Goal: Use online tool/utility: Utilize a website feature to perform a specific function

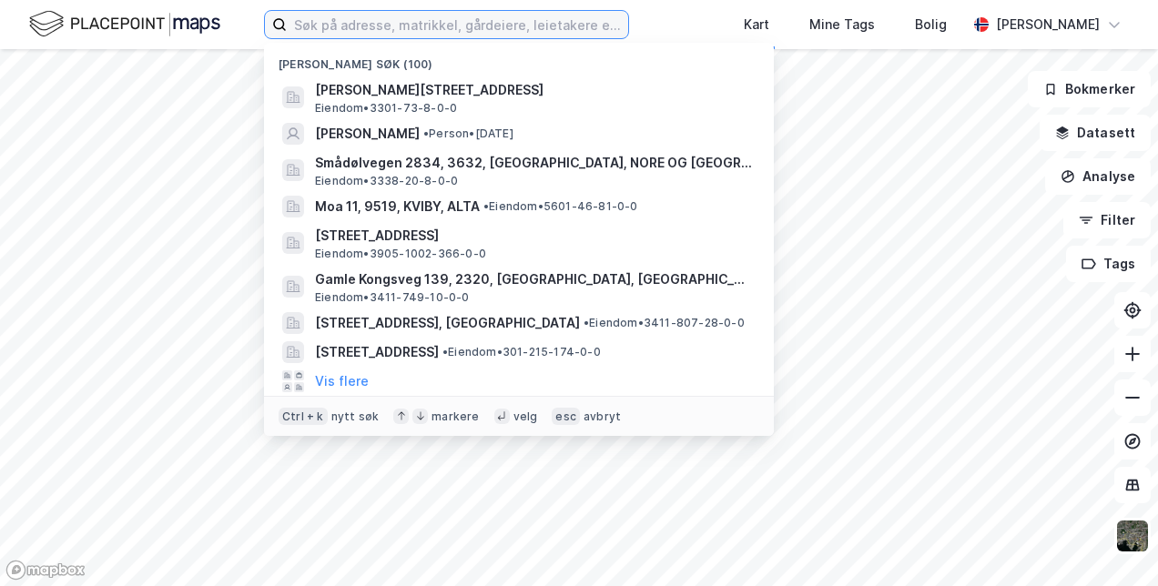
click at [386, 28] on input at bounding box center [457, 24] width 341 height 27
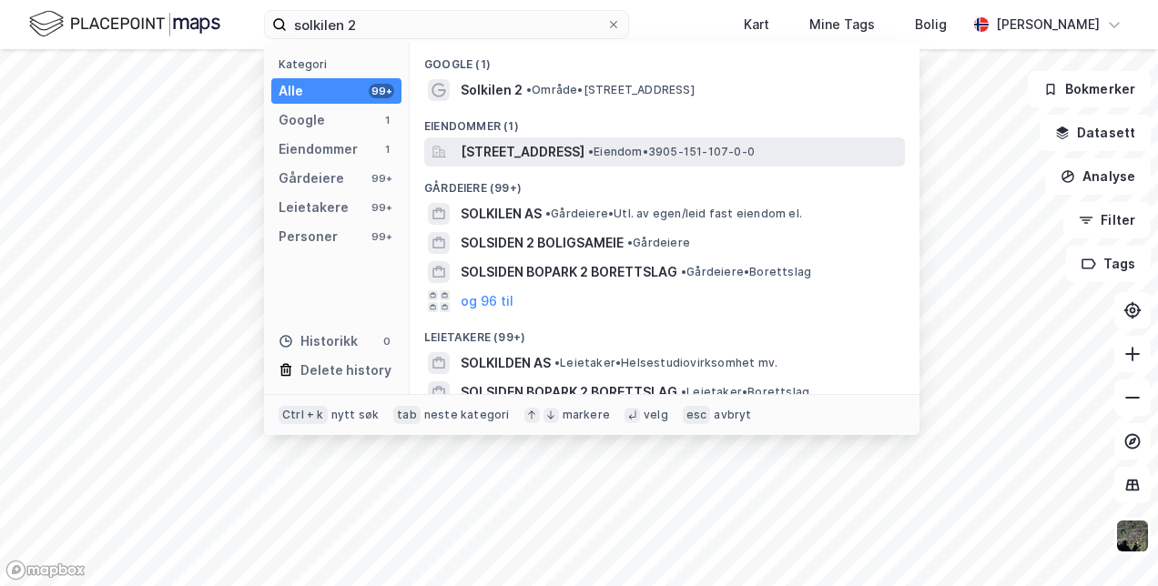
click at [580, 146] on span "[STREET_ADDRESS]" at bounding box center [523, 152] width 124 height 22
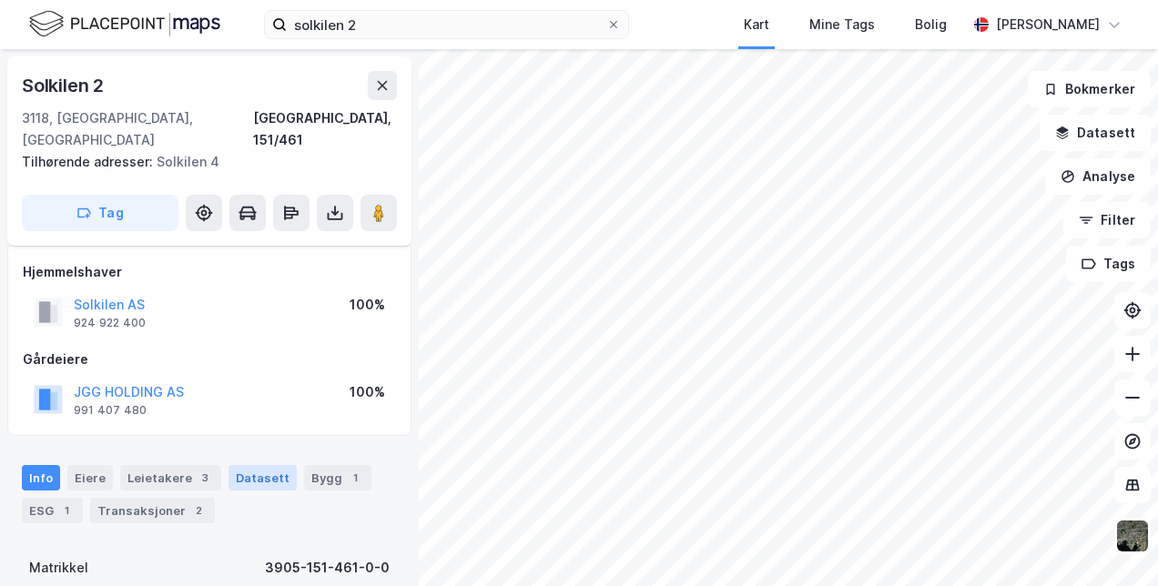
scroll to position [98, 0]
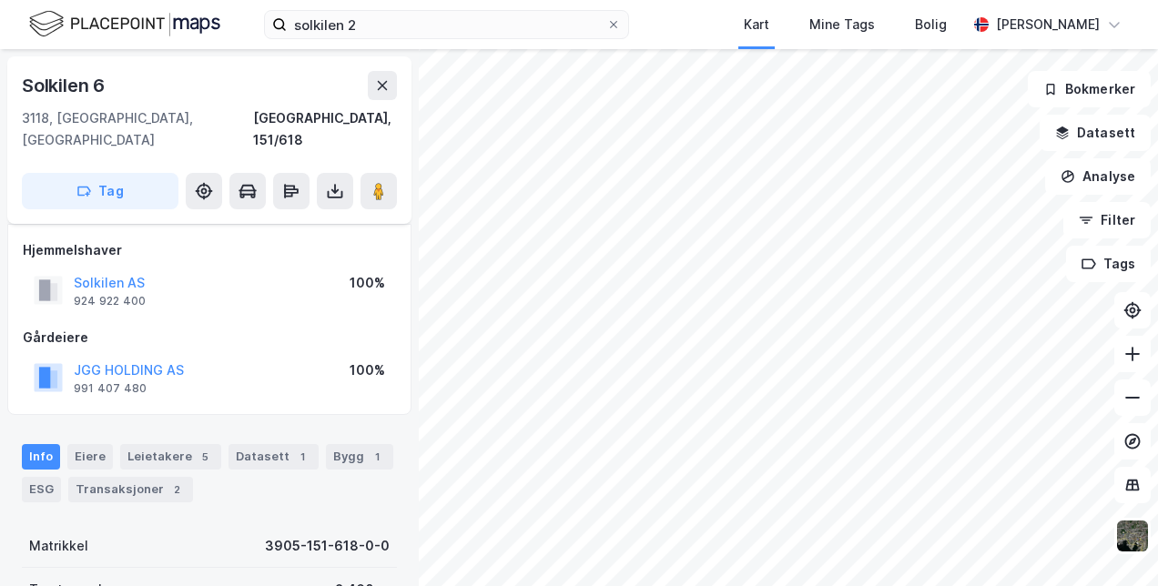
scroll to position [98, 0]
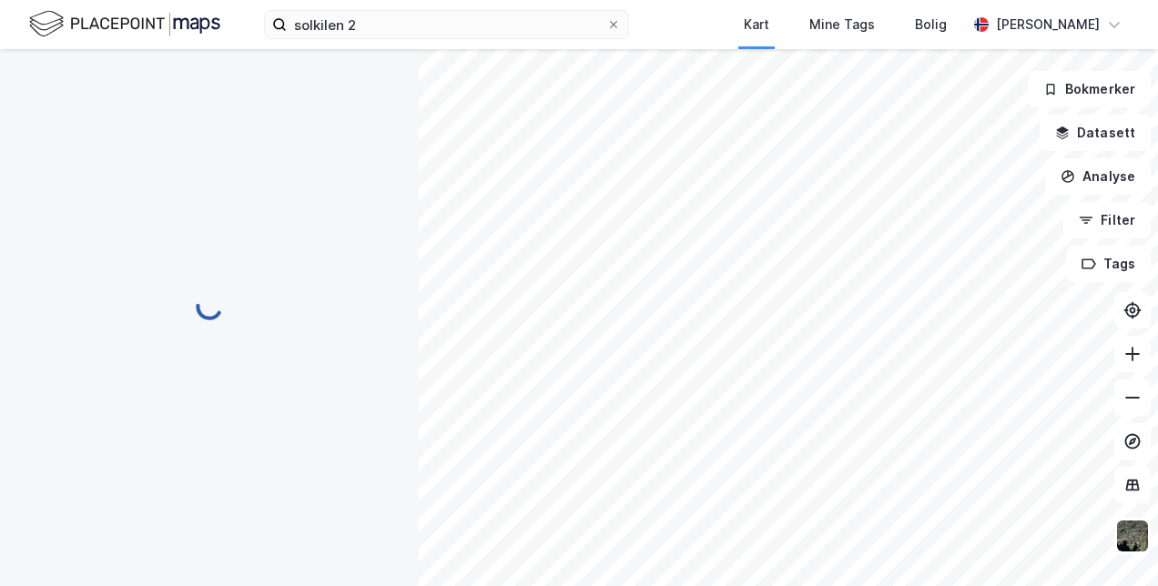
scroll to position [98, 0]
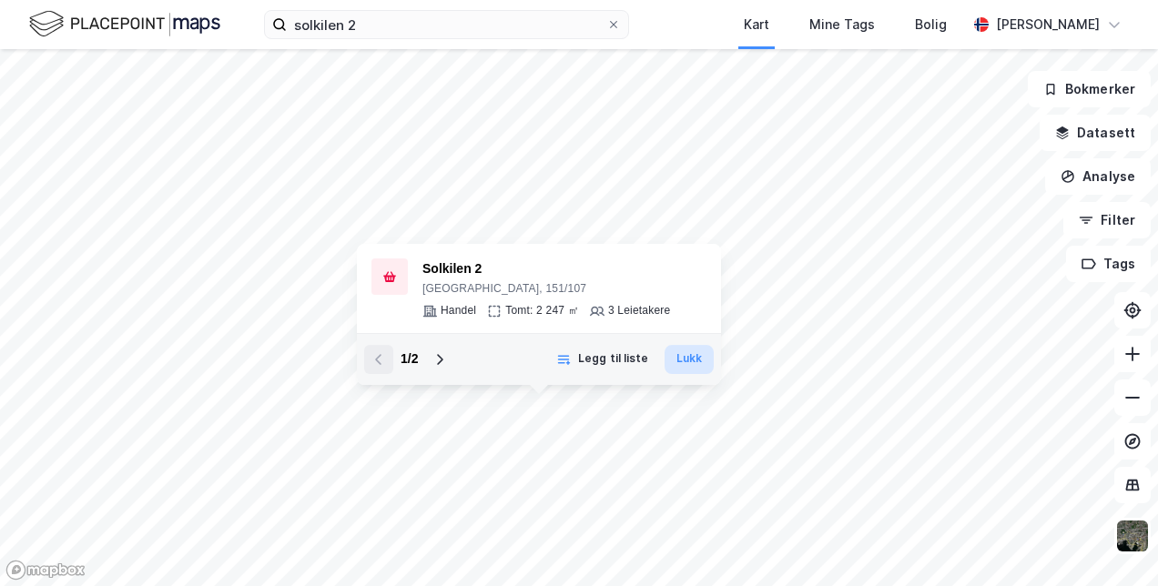
click at [682, 364] on button "Lukk" at bounding box center [689, 359] width 49 height 29
click at [697, 368] on button "Lukk" at bounding box center [689, 359] width 49 height 29
click at [434, 361] on icon at bounding box center [440, 359] width 15 height 15
click at [693, 362] on button "Lukk" at bounding box center [689, 359] width 49 height 29
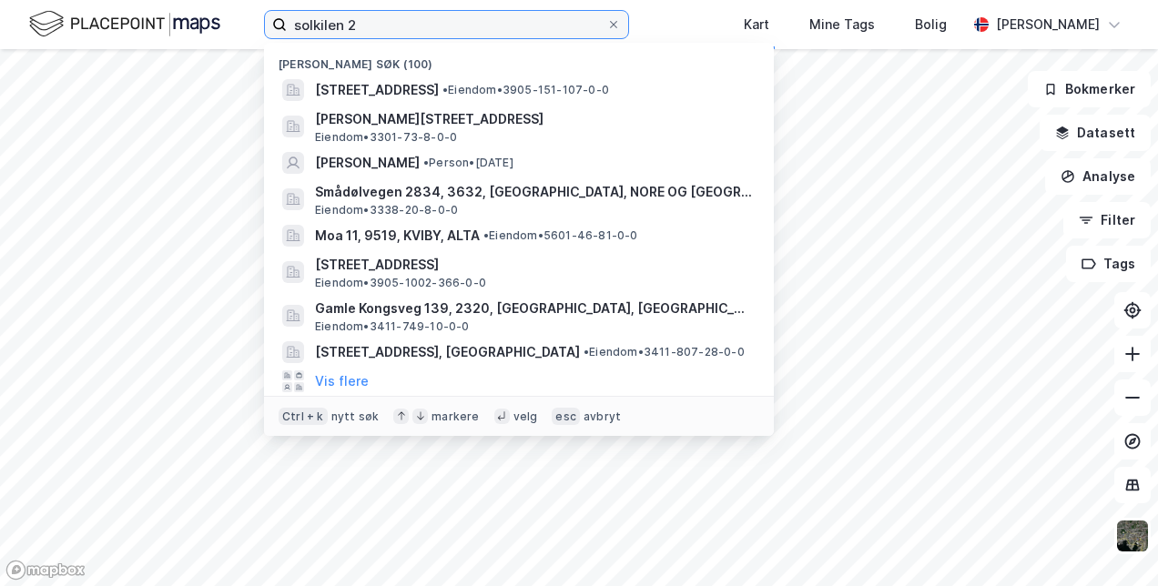
drag, startPoint x: 372, startPoint y: 31, endPoint x: 200, endPoint y: 15, distance: 171.9
click at [200, 15] on div "solkilen 2 Nylige søk (100) Solkilen 2, 3118, [GEOGRAPHIC_DATA], [GEOGRAPHIC_DA…" at bounding box center [579, 24] width 1158 height 49
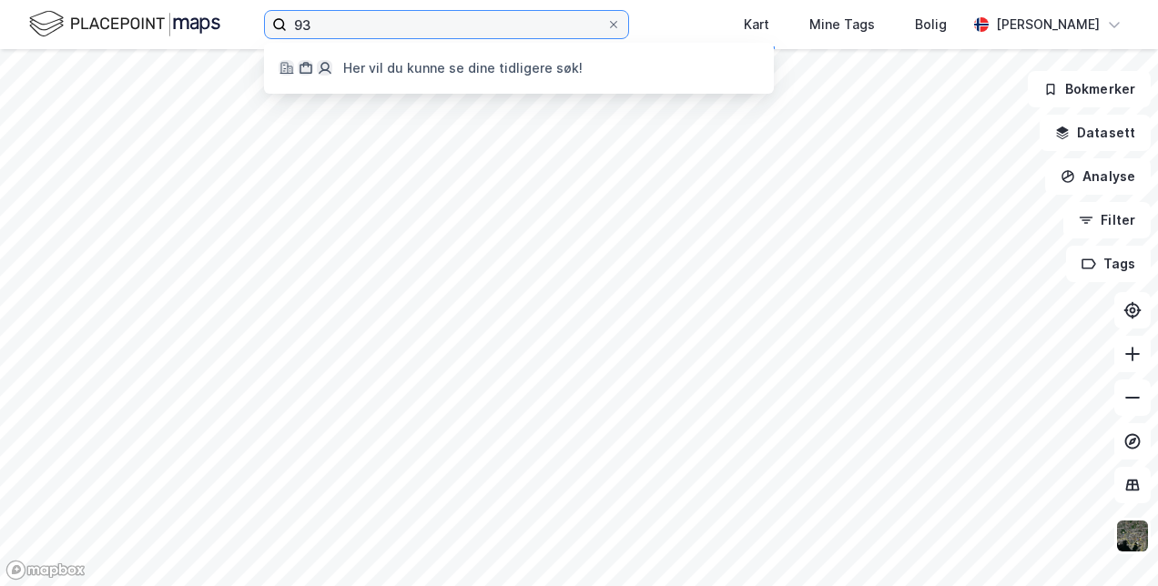
type input "9"
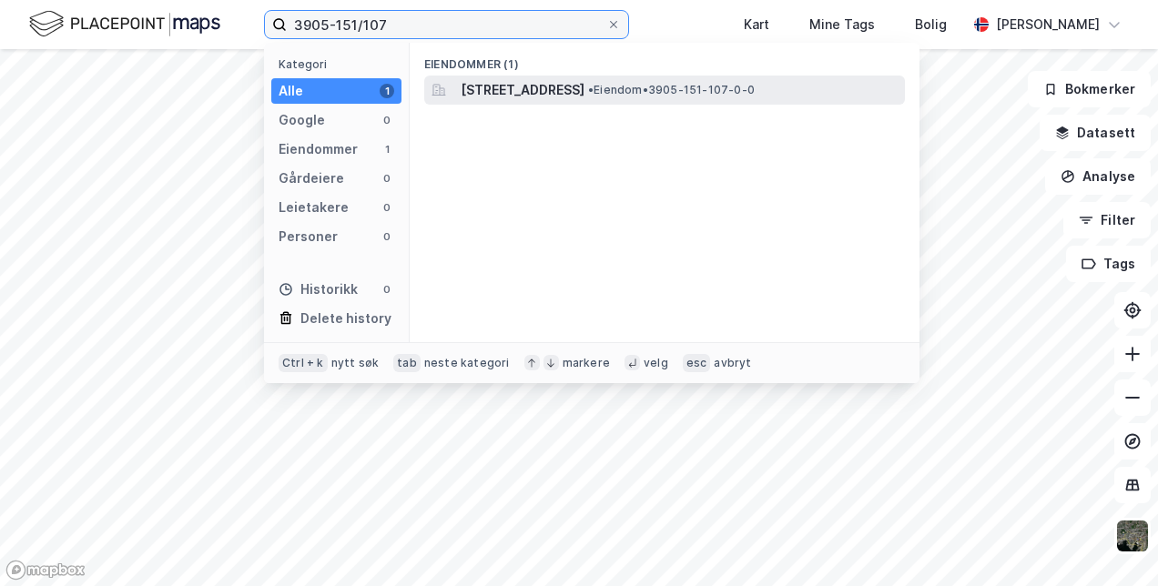
type input "3905-151/107"
click at [495, 83] on span "[STREET_ADDRESS]" at bounding box center [523, 90] width 124 height 22
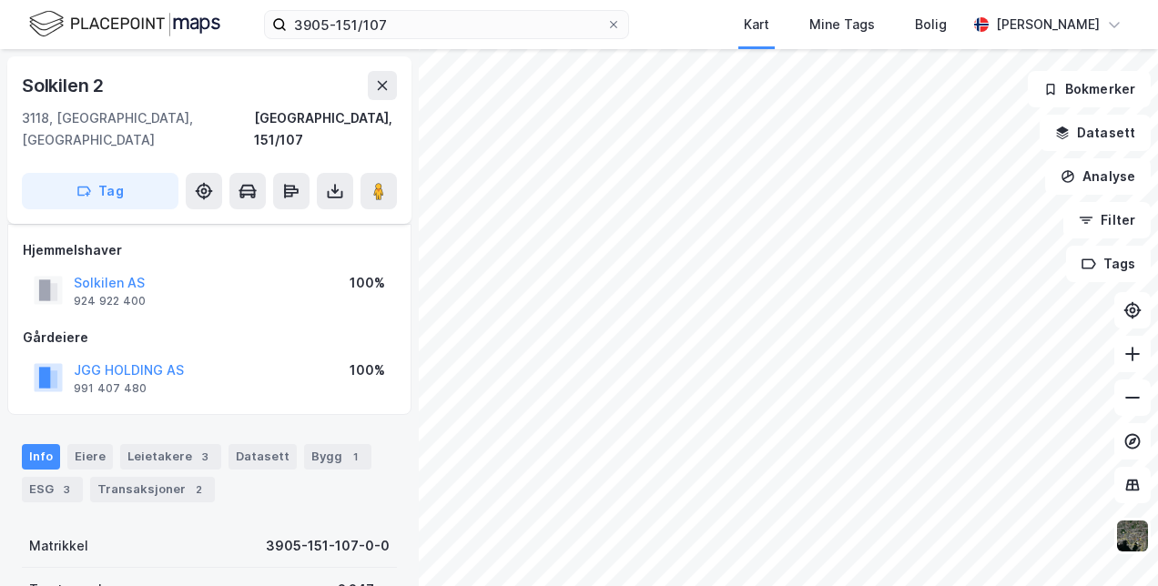
scroll to position [98, 0]
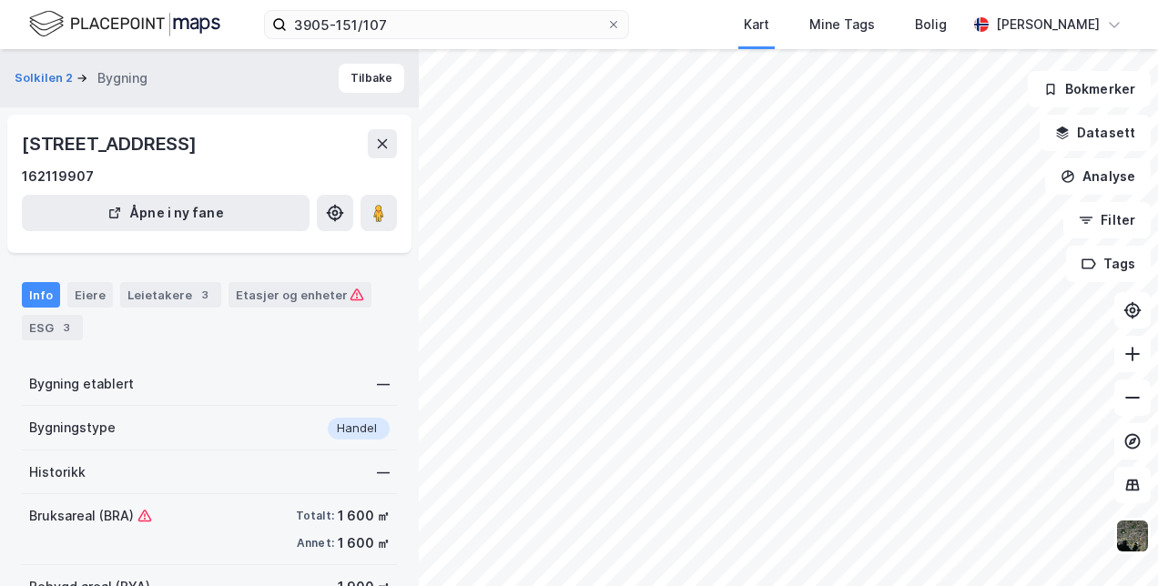
scroll to position [98, 0]
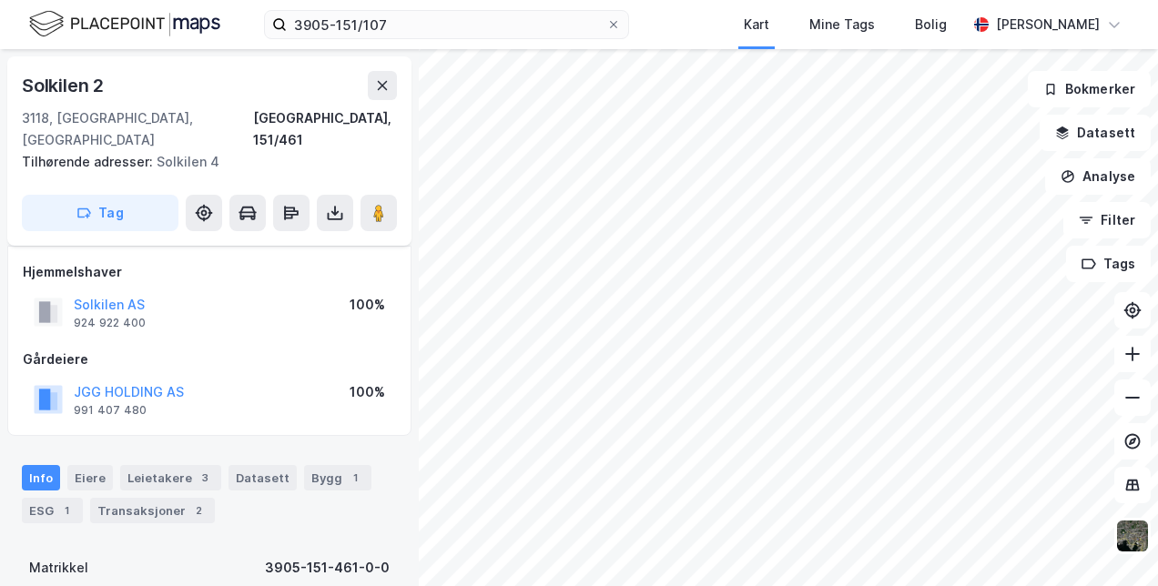
scroll to position [98, 0]
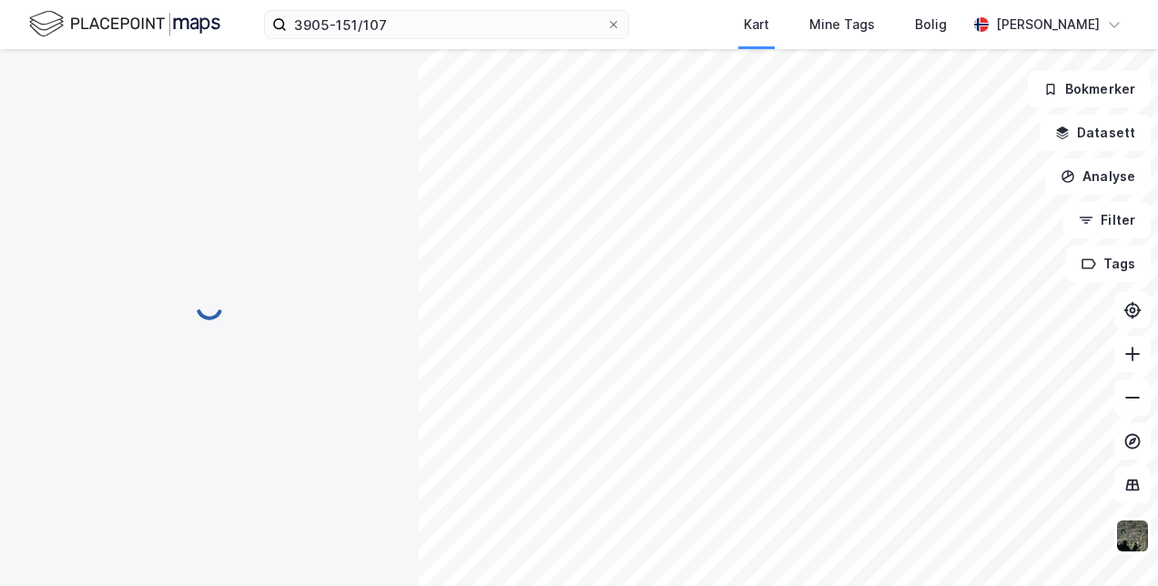
scroll to position [98, 0]
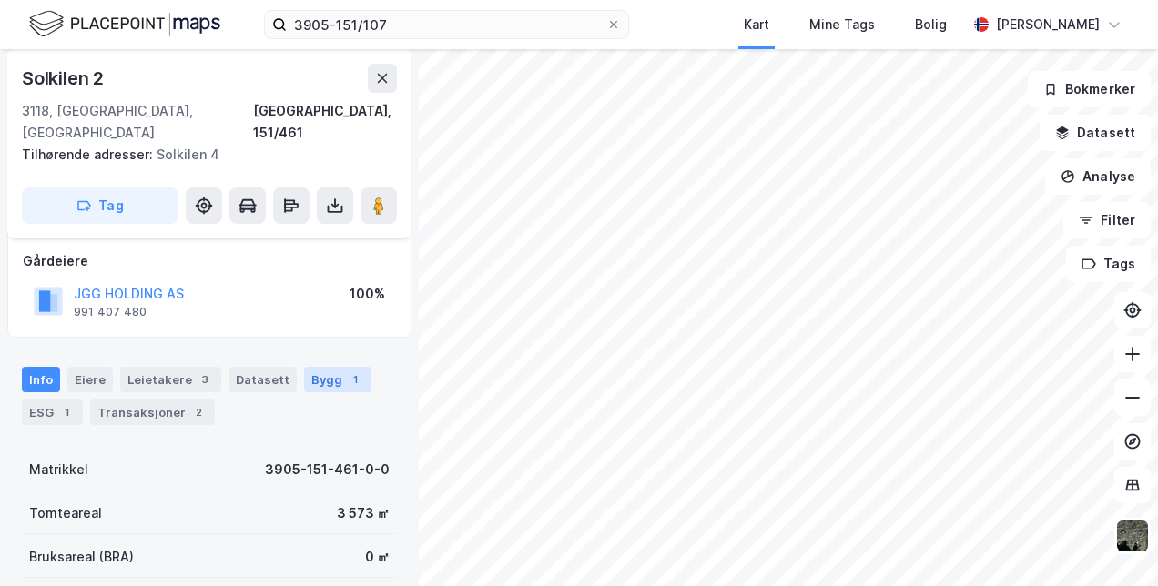
click at [313, 367] on div "Bygg 1" at bounding box center [337, 379] width 67 height 25
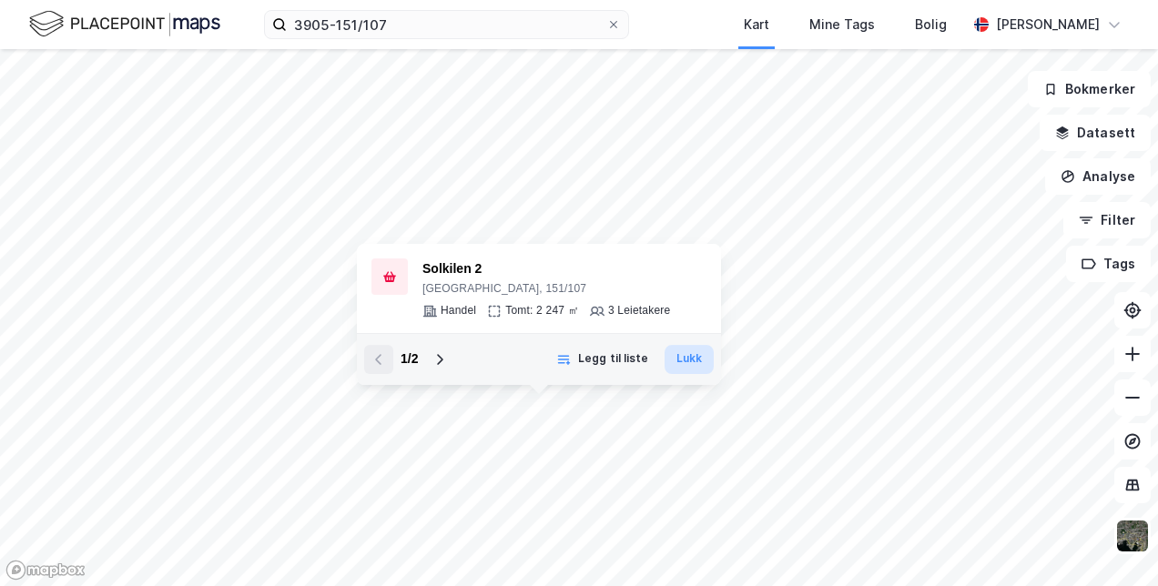
click at [681, 361] on button "Lukk" at bounding box center [689, 359] width 49 height 29
click at [690, 354] on button "Lukk" at bounding box center [689, 359] width 49 height 29
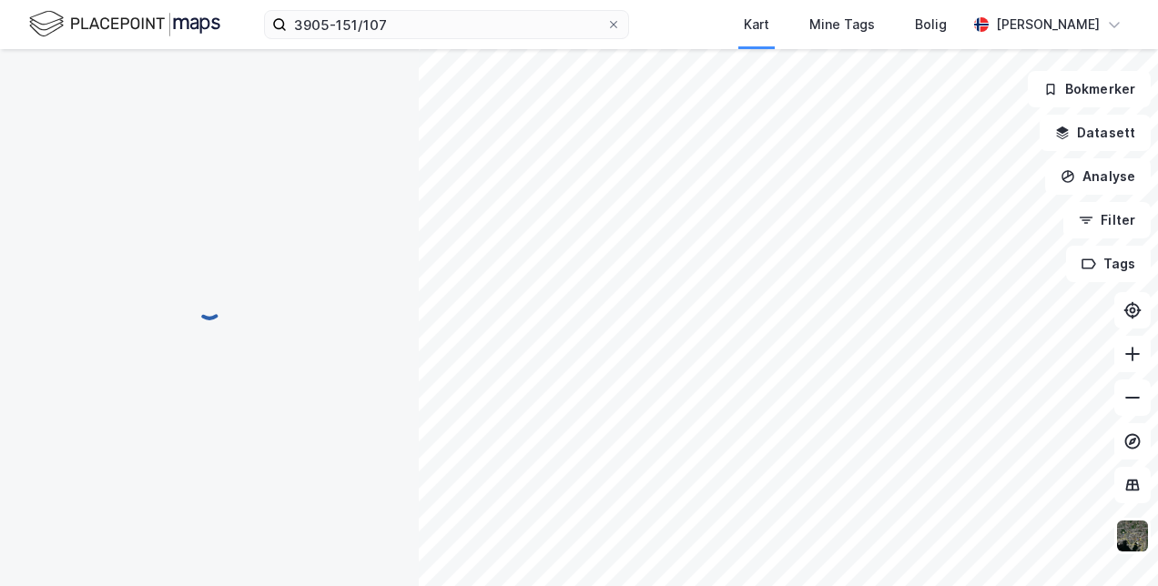
scroll to position [98, 0]
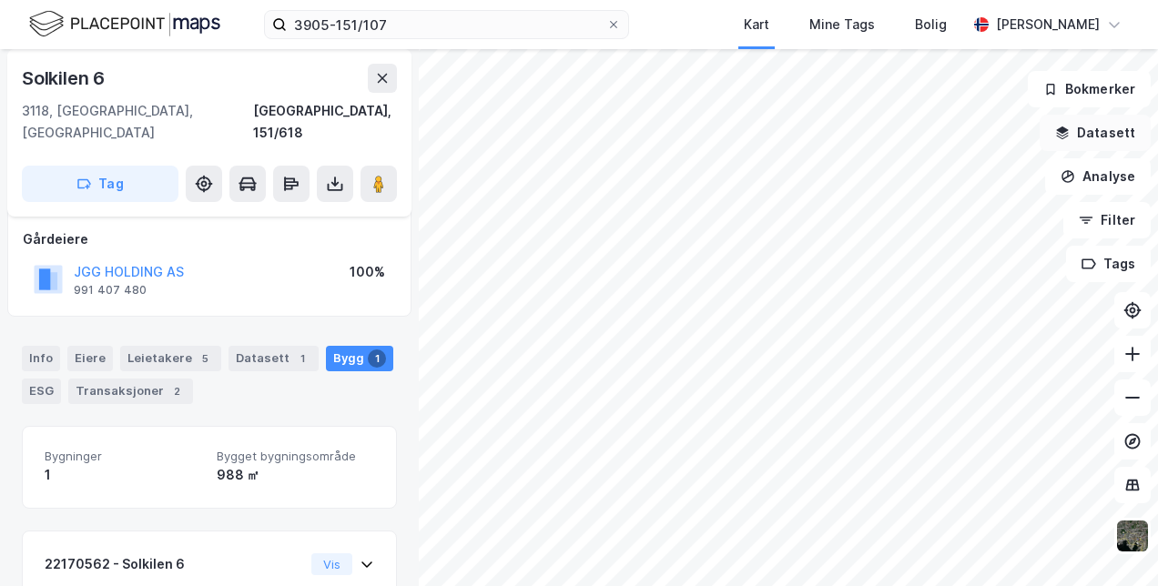
click at [1108, 137] on button "Datasett" at bounding box center [1095, 133] width 111 height 36
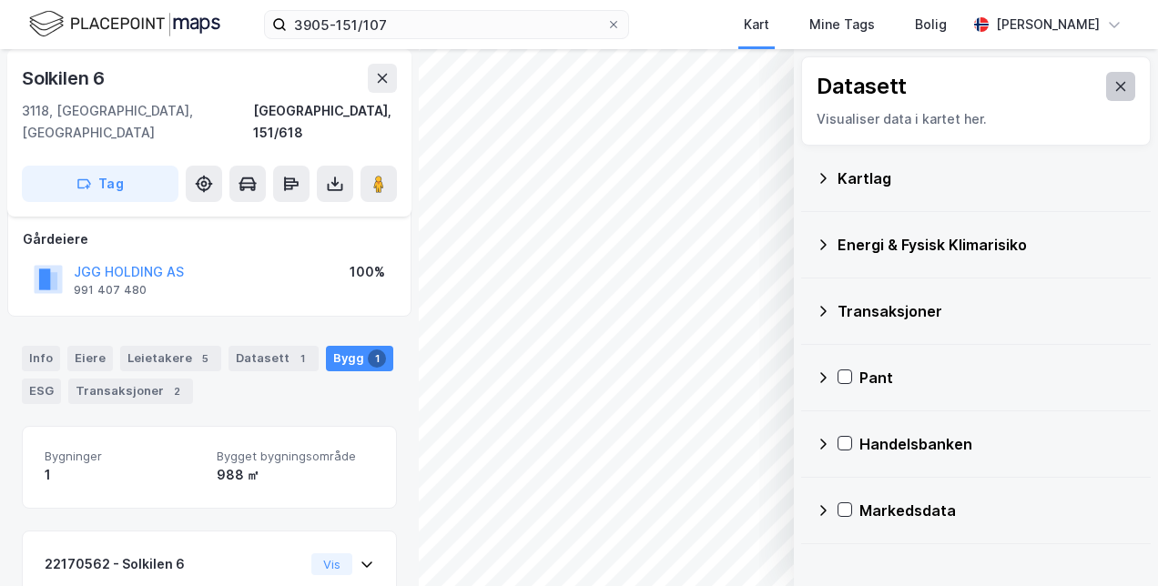
click at [1116, 89] on icon at bounding box center [1121, 86] width 10 height 9
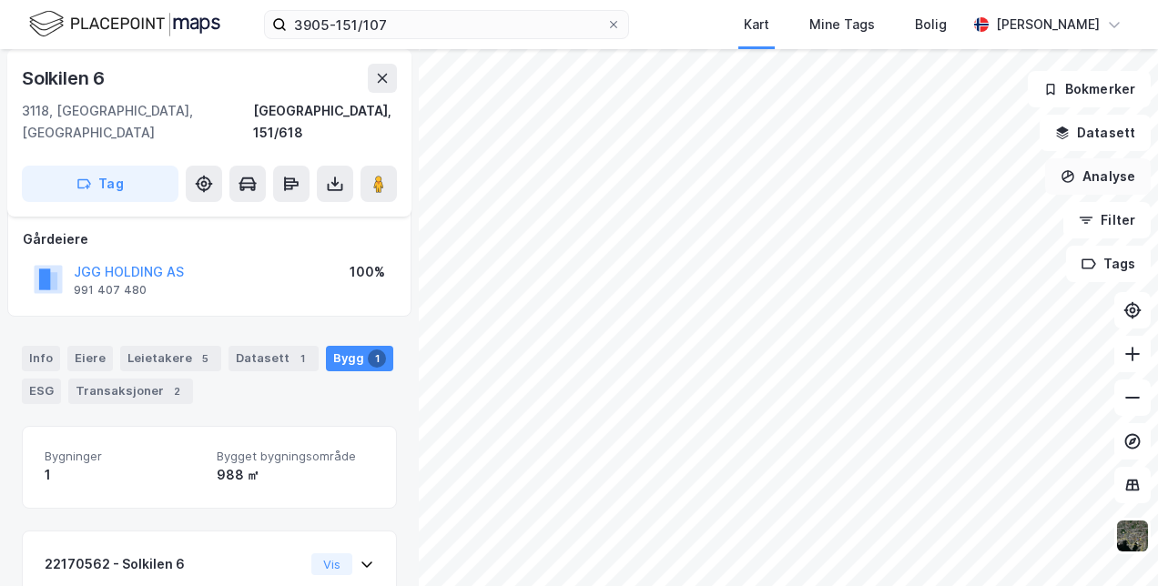
click at [1105, 171] on button "Analyse" at bounding box center [1098, 176] width 106 height 36
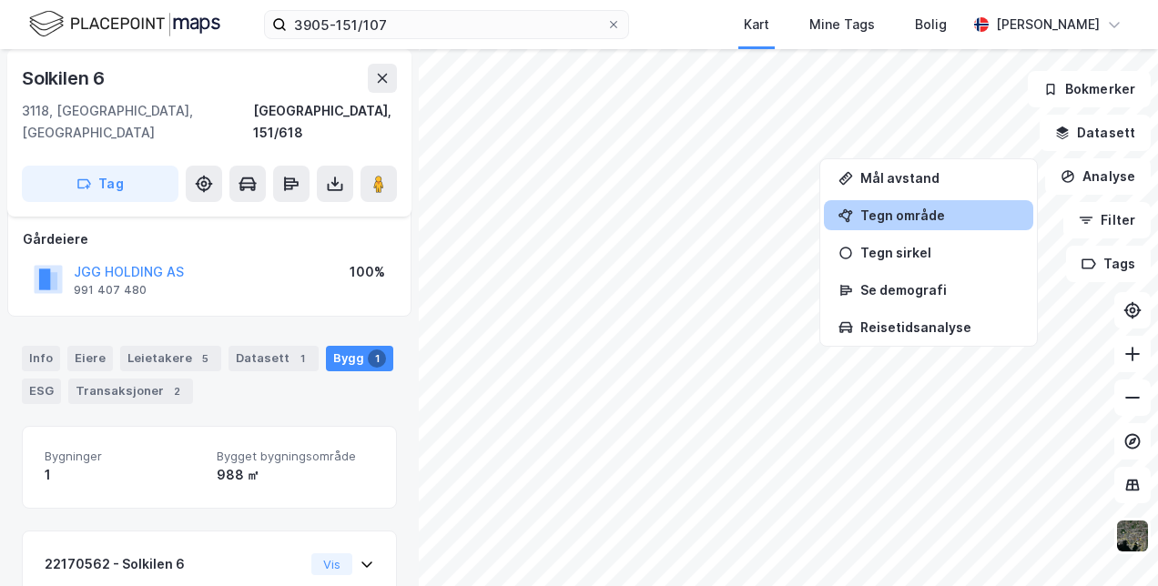
click at [935, 213] on div "Tegn område" at bounding box center [939, 215] width 158 height 15
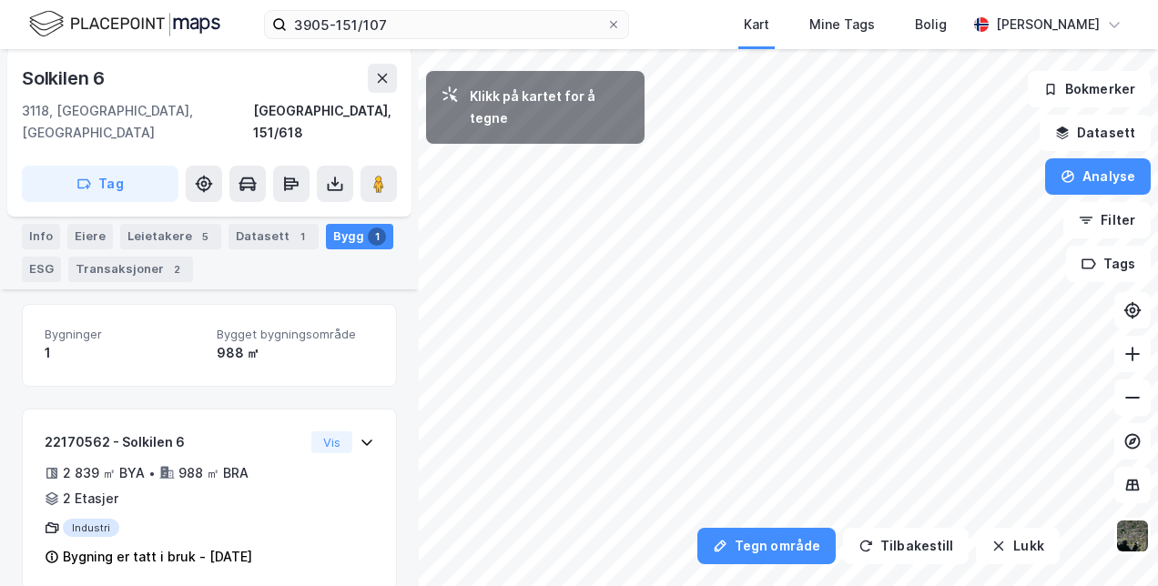
scroll to position [222, 0]
click at [662, 437] on div "6,9m" at bounding box center [672, 436] width 47 height 27
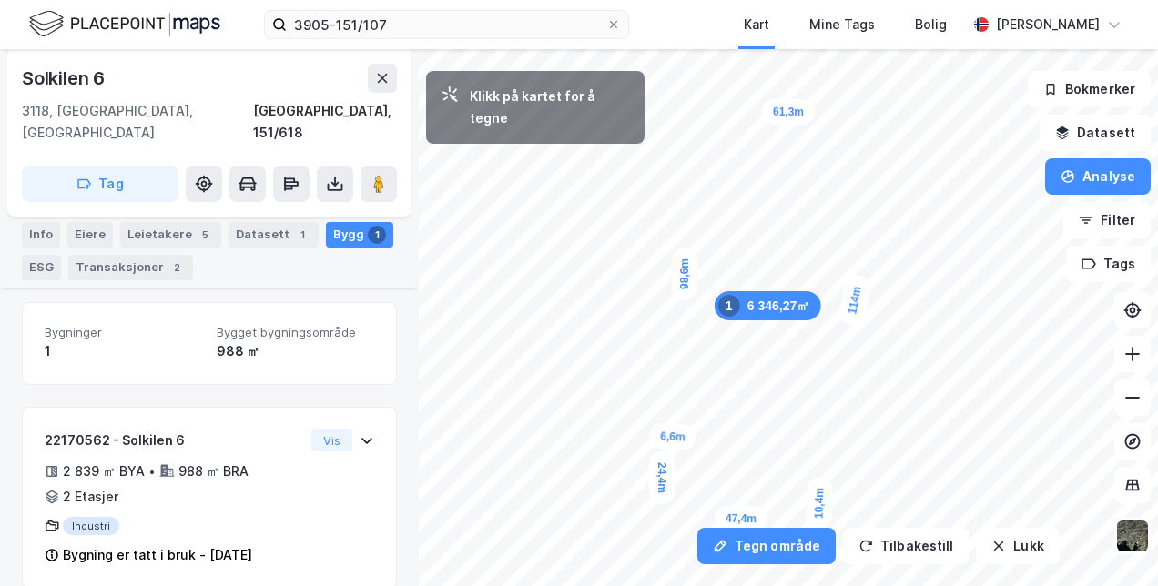
click at [820, 486] on div "10,4m" at bounding box center [819, 504] width 27 height 54
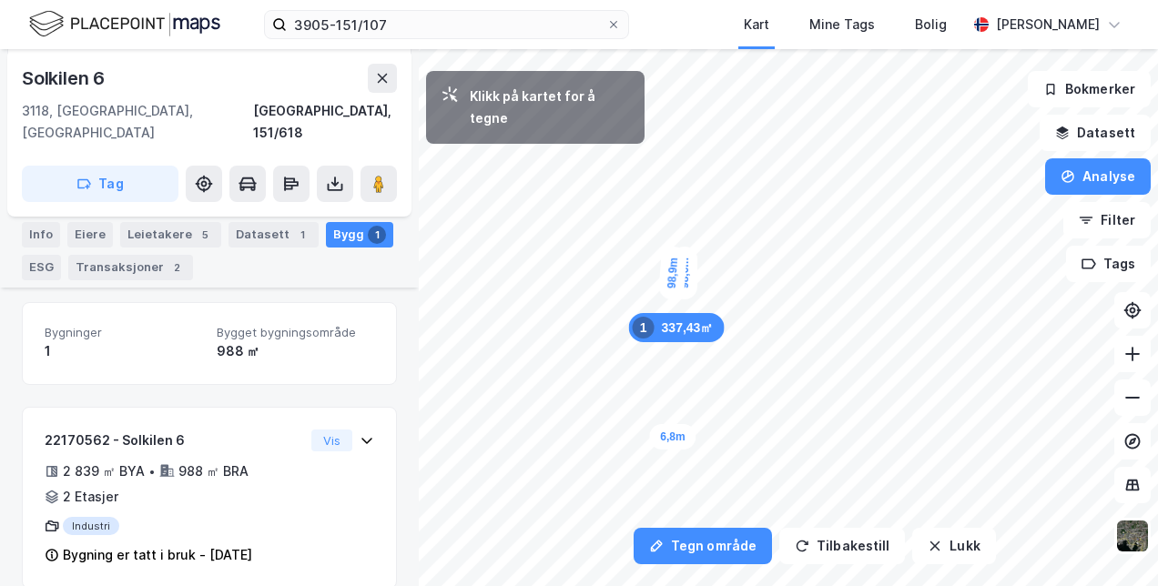
click at [661, 438] on div "6,8m" at bounding box center [672, 436] width 46 height 25
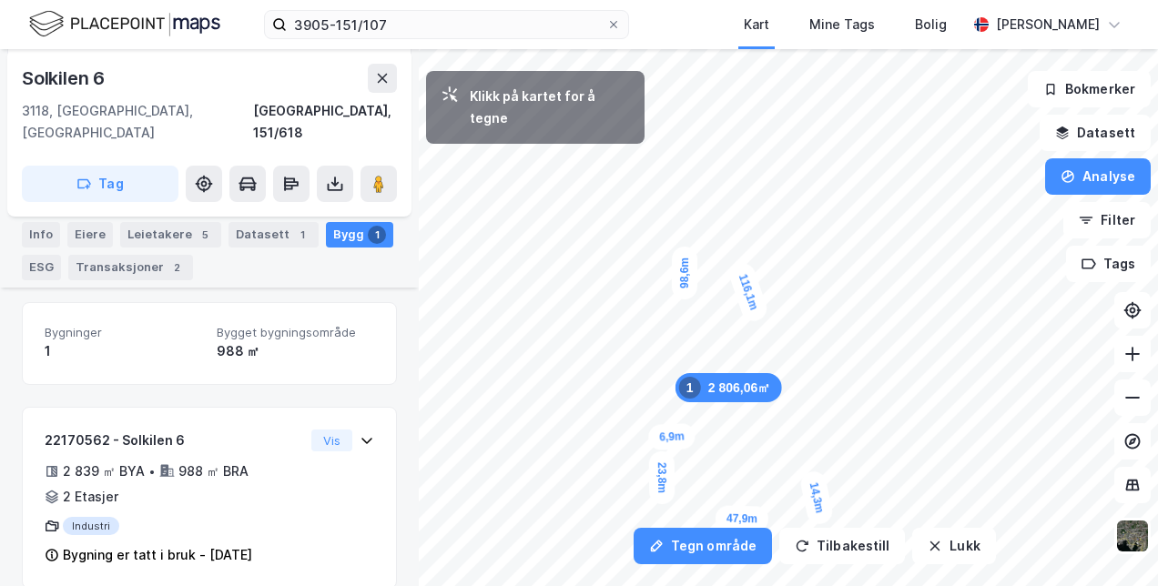
click at [811, 473] on div "14,3m" at bounding box center [817, 498] width 36 height 57
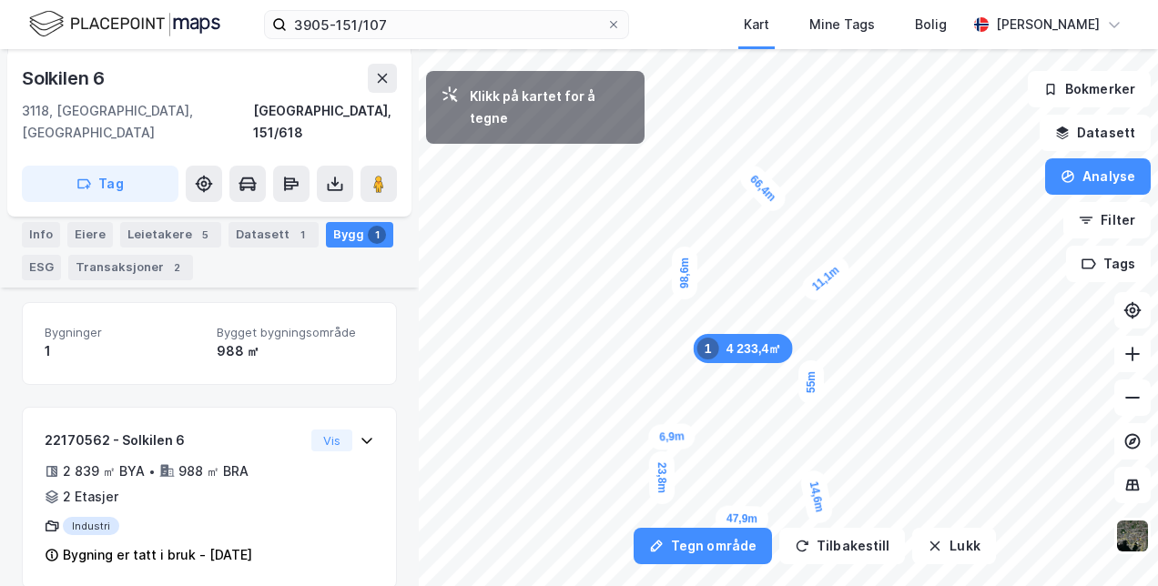
click at [841, 267] on div "11,1m" at bounding box center [826, 279] width 56 height 54
click at [891, 262] on div "14,6m" at bounding box center [865, 264] width 55 height 30
